Goal: Contribute content

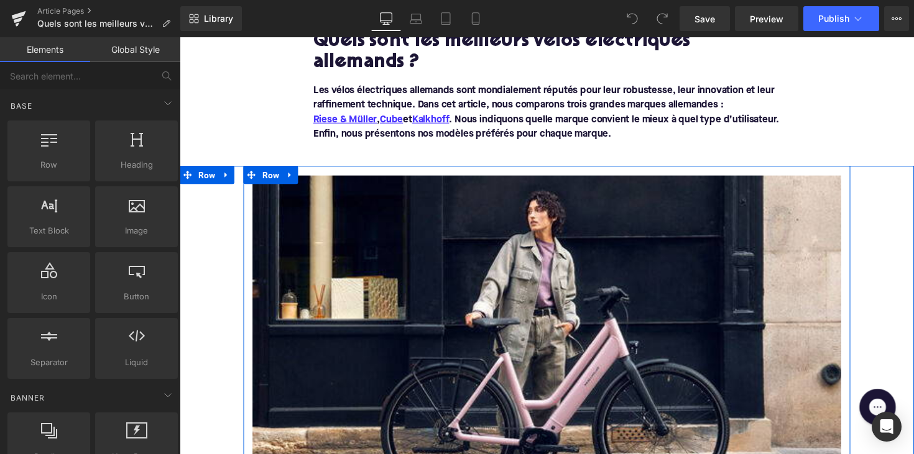
scroll to position [209, 0]
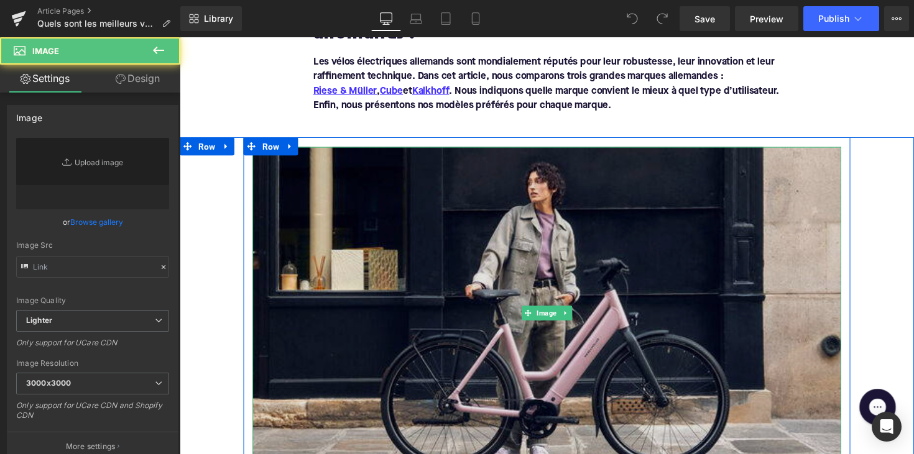
click at [481, 353] on img at bounding box center [555, 320] width 603 height 341
type input "[URL][DOMAIN_NAME]"
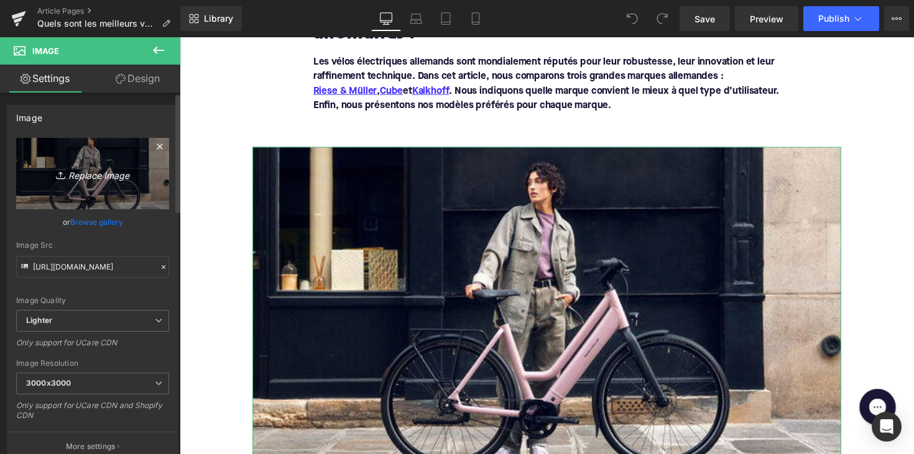
click at [115, 167] on icon "Replace Image" at bounding box center [92, 174] width 99 height 16
type input "C:\fakepath\SUV_E_Bike_Vergleichstest_Riese_Mueller_Delite_WEB-5197.webp"
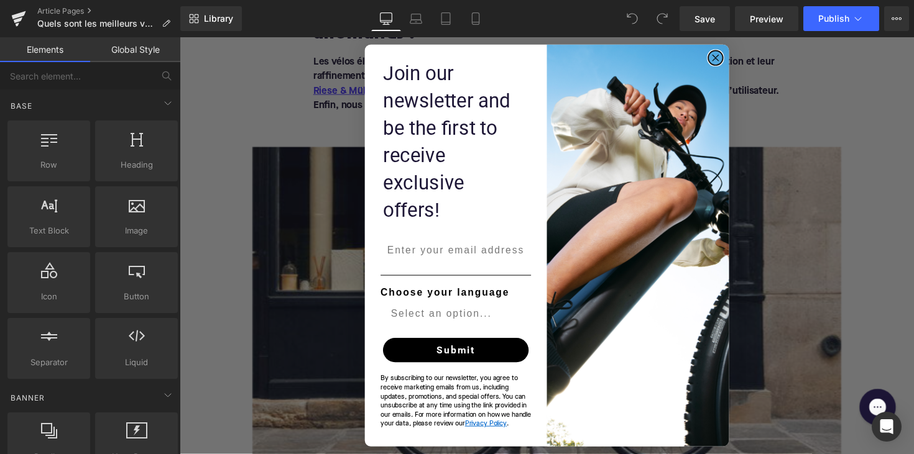
click at [724, 65] on circle "Close dialog" at bounding box center [729, 58] width 14 height 14
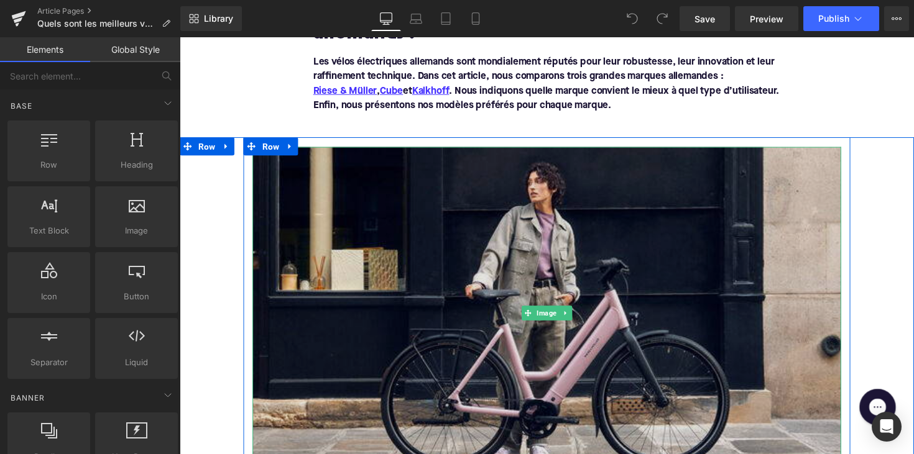
click at [563, 274] on img at bounding box center [555, 320] width 603 height 341
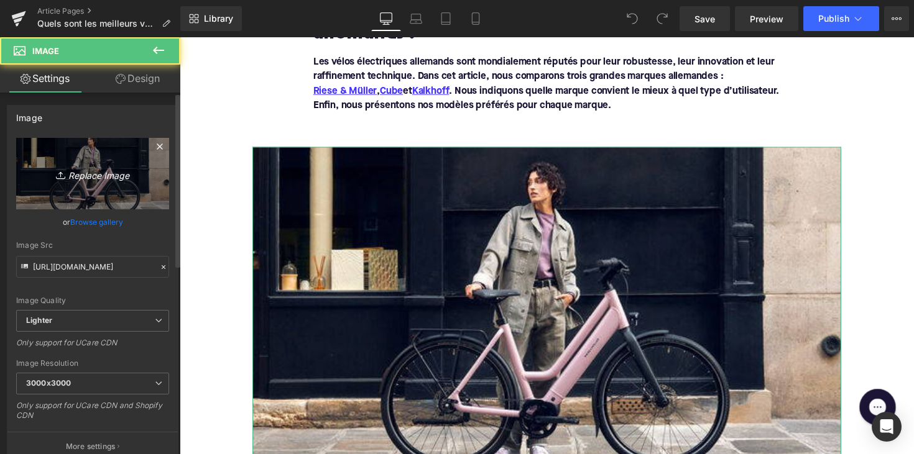
click at [107, 165] on link "Replace Image" at bounding box center [92, 173] width 153 height 71
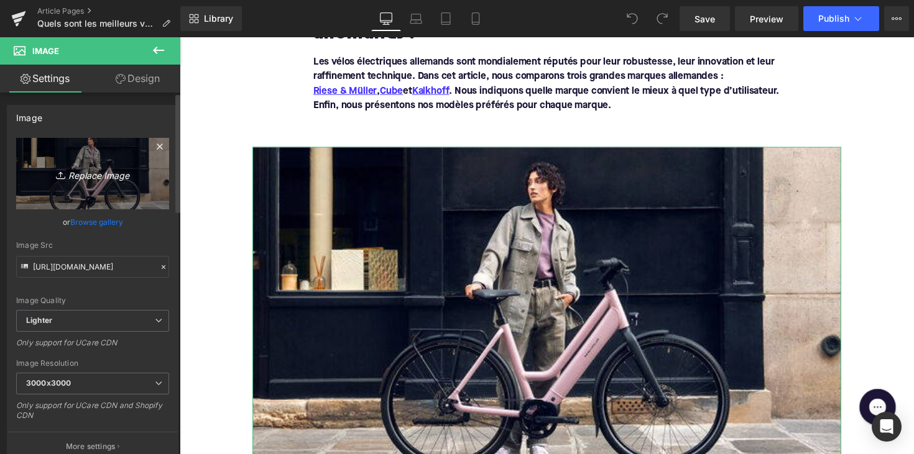
type input "C:\fakepath\SUV_E_Bike_Vergleichstest_Riese_Mueller_Delite_WEB-5197.webp"
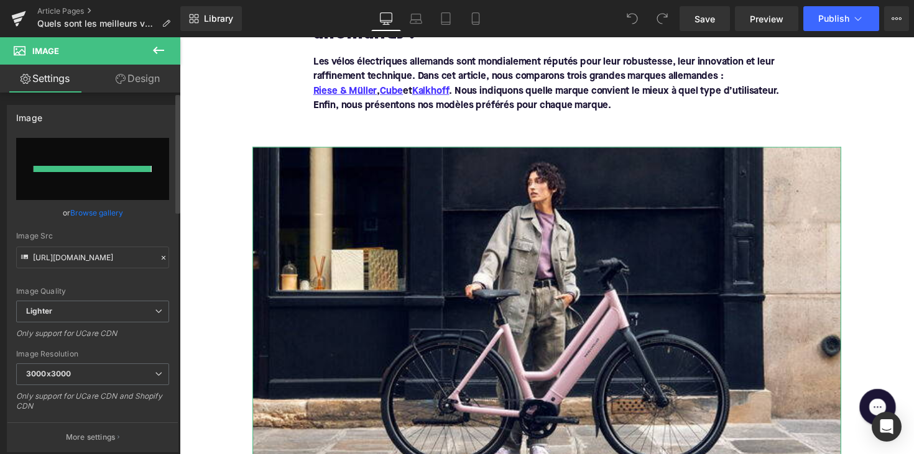
type input "[URL][DOMAIN_NAME]"
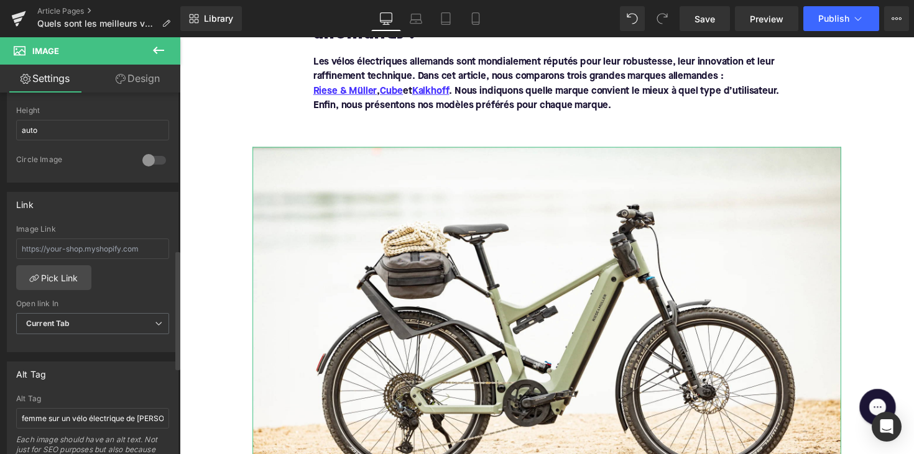
scroll to position [500, 0]
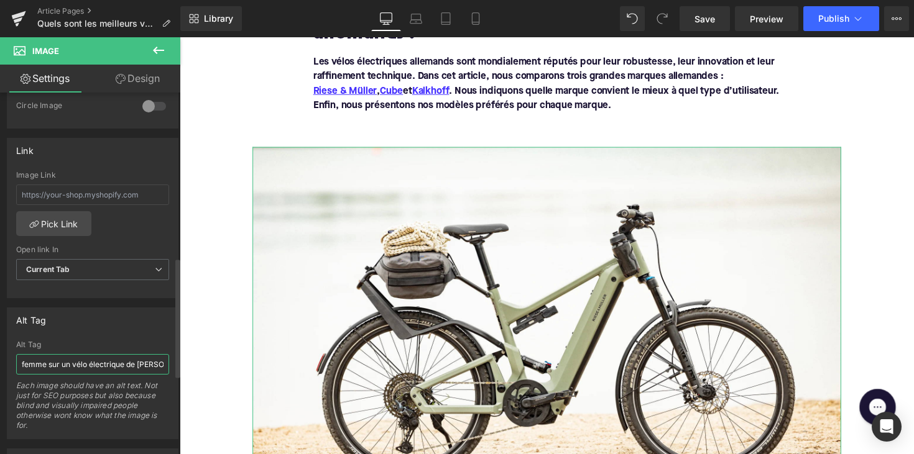
click at [57, 361] on input "femme sur un vélo électrique de [PERSON_NAME] & Müller" at bounding box center [92, 364] width 153 height 21
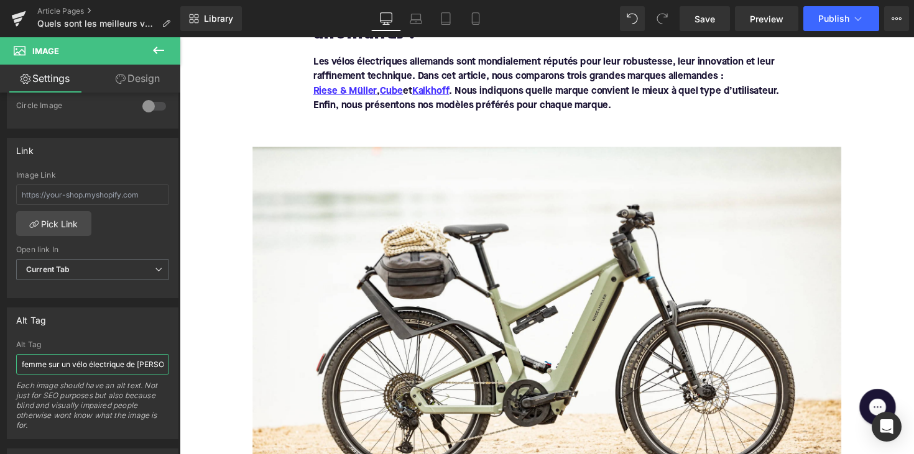
drag, startPoint x: 73, startPoint y: 362, endPoint x: -37, endPoint y: 362, distance: 110.0
click at [0, 362] on html "You are previewing how the will restyle your page. You can not edit Elements in…" at bounding box center [457, 227] width 914 height 454
type input "vélo électrique de [PERSON_NAME] & [PERSON_NAME]"
click at [839, 14] on span "Publish" at bounding box center [833, 19] width 31 height 10
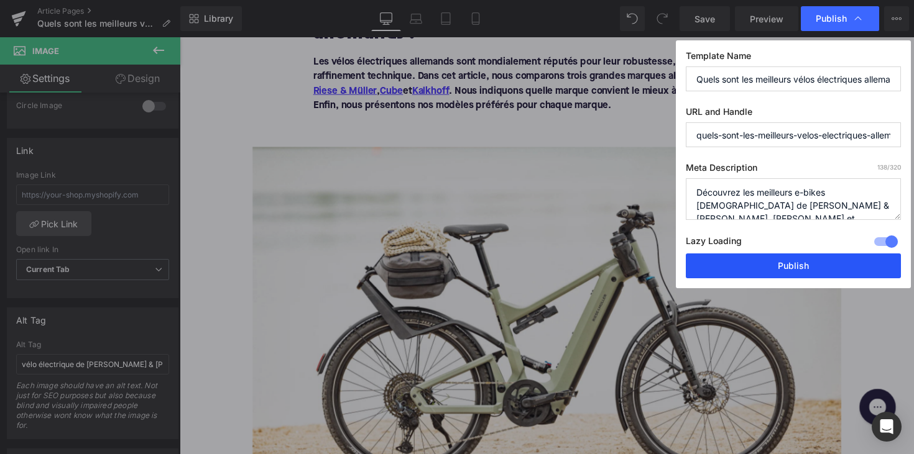
click at [0, 0] on button "Publish" at bounding box center [0, 0] width 0 height 0
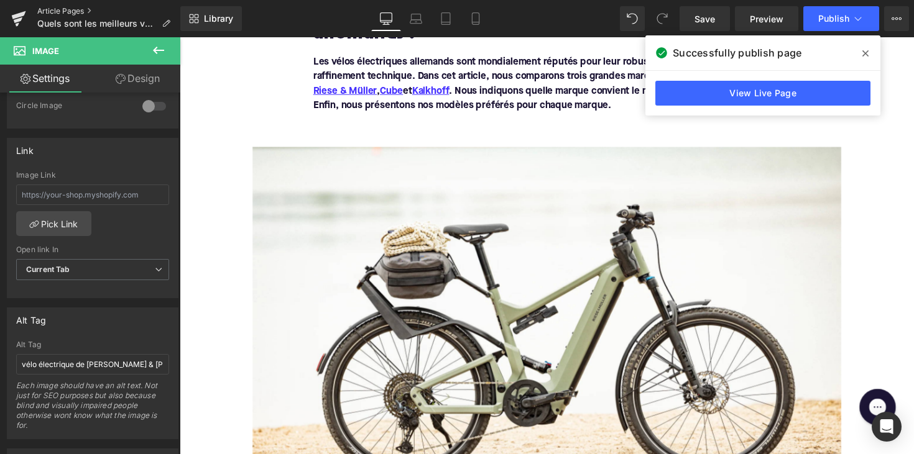
click at [52, 14] on link "Article Pages" at bounding box center [108, 11] width 143 height 10
